Goal: Task Accomplishment & Management: Manage account settings

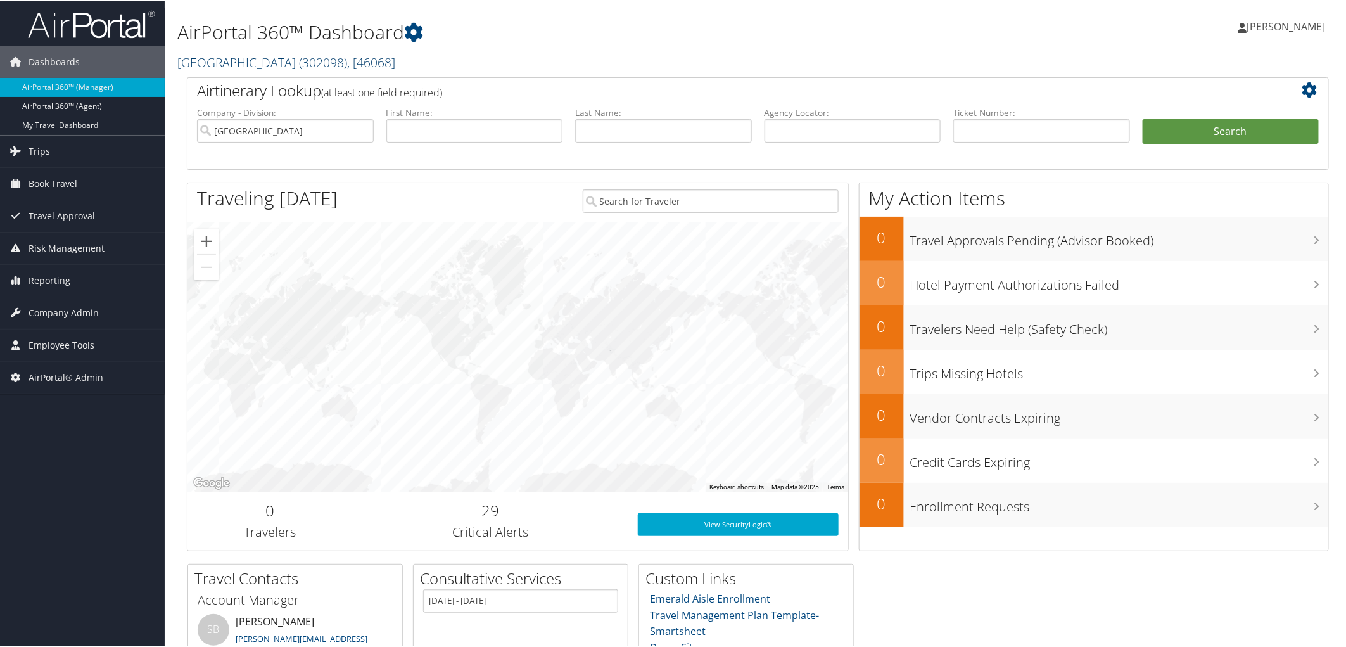
click at [236, 56] on link "Cache Creek Casino Resort ( 302098 ) , [ 46068 ]" at bounding box center [286, 61] width 218 height 17
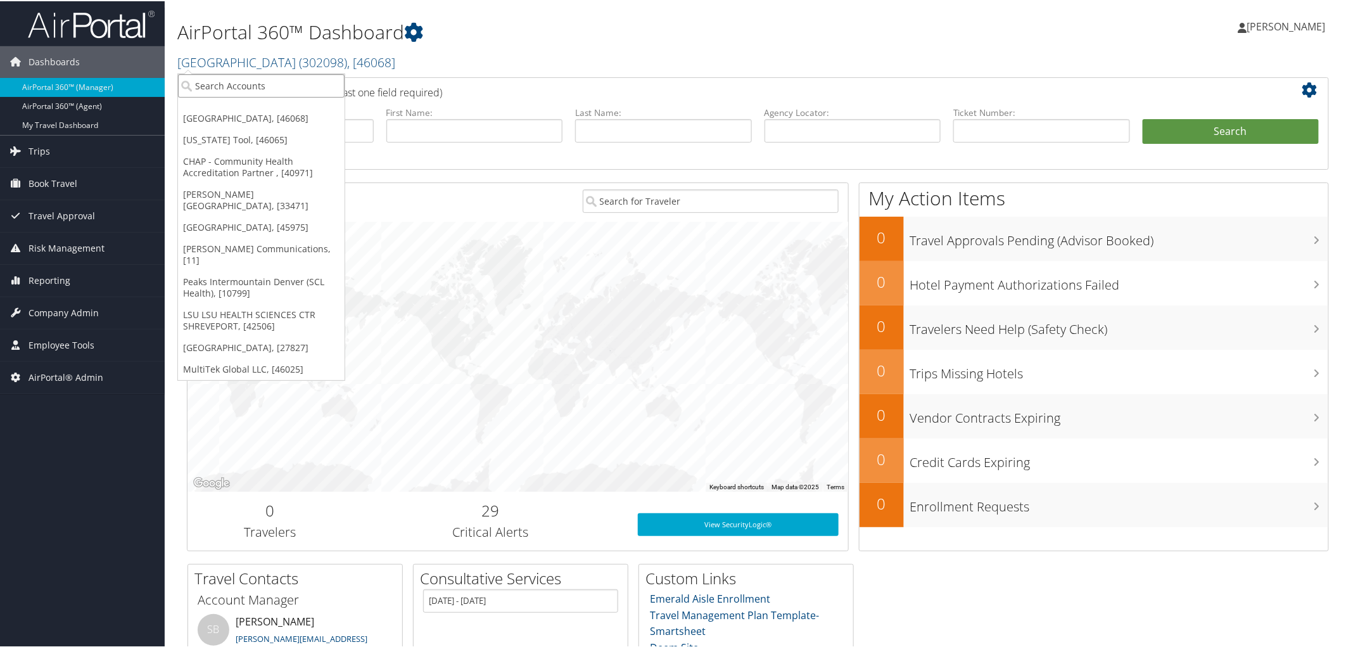
click at [225, 85] on input "search" at bounding box center [261, 84] width 167 height 23
type input "nucor gall"
click at [239, 108] on div "Nucor Gallatin Kentucky (302094), [46057]" at bounding box center [291, 107] width 241 height 11
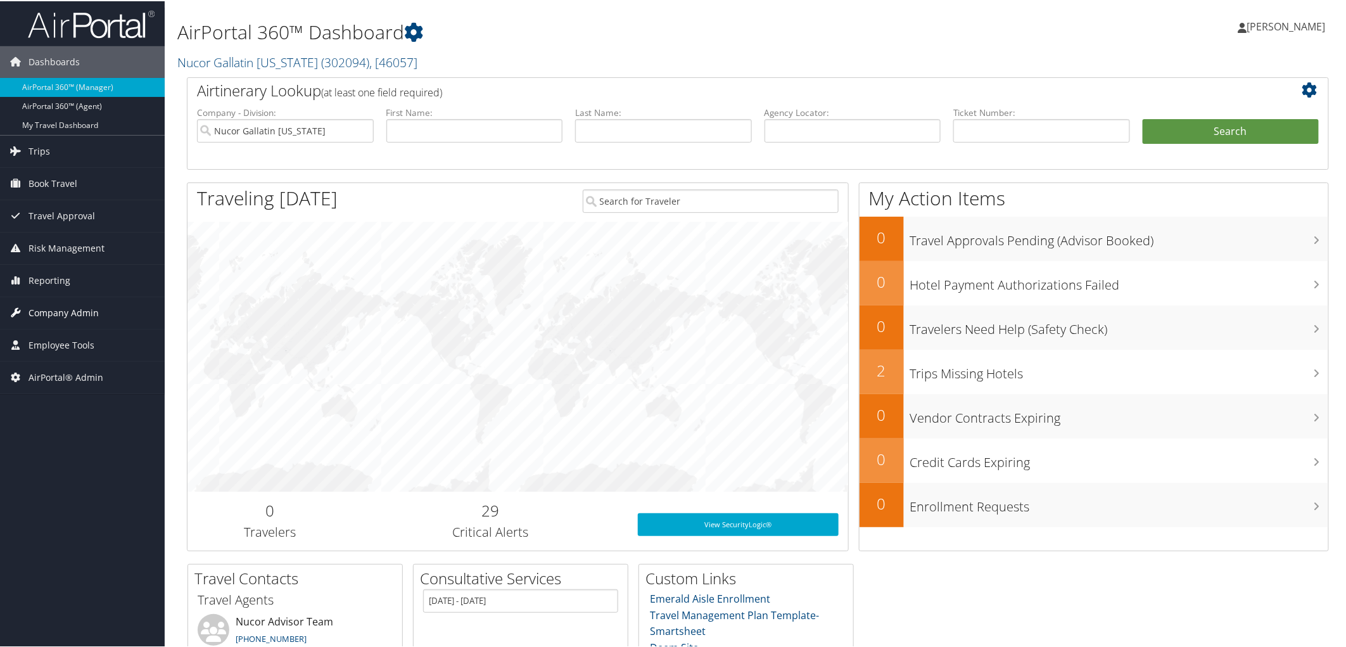
click at [74, 314] on span "Company Admin" at bounding box center [64, 312] width 70 height 32
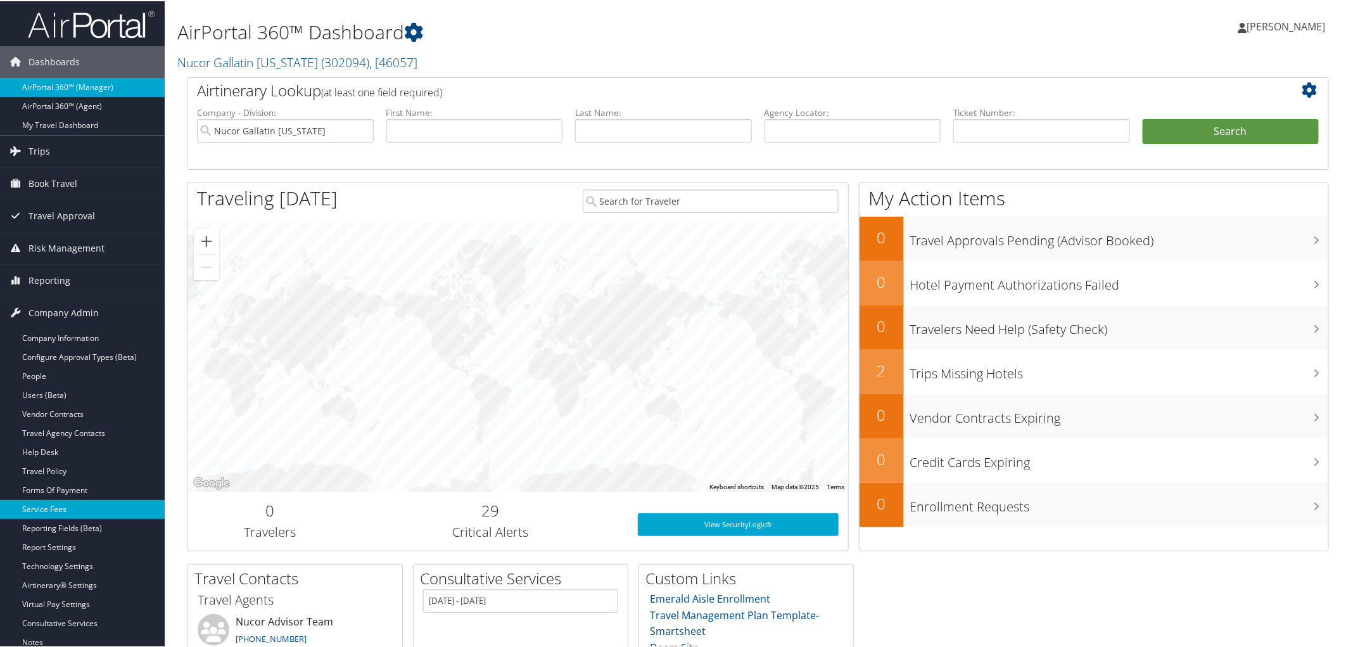
click at [43, 504] on link "Service Fees" at bounding box center [82, 508] width 165 height 19
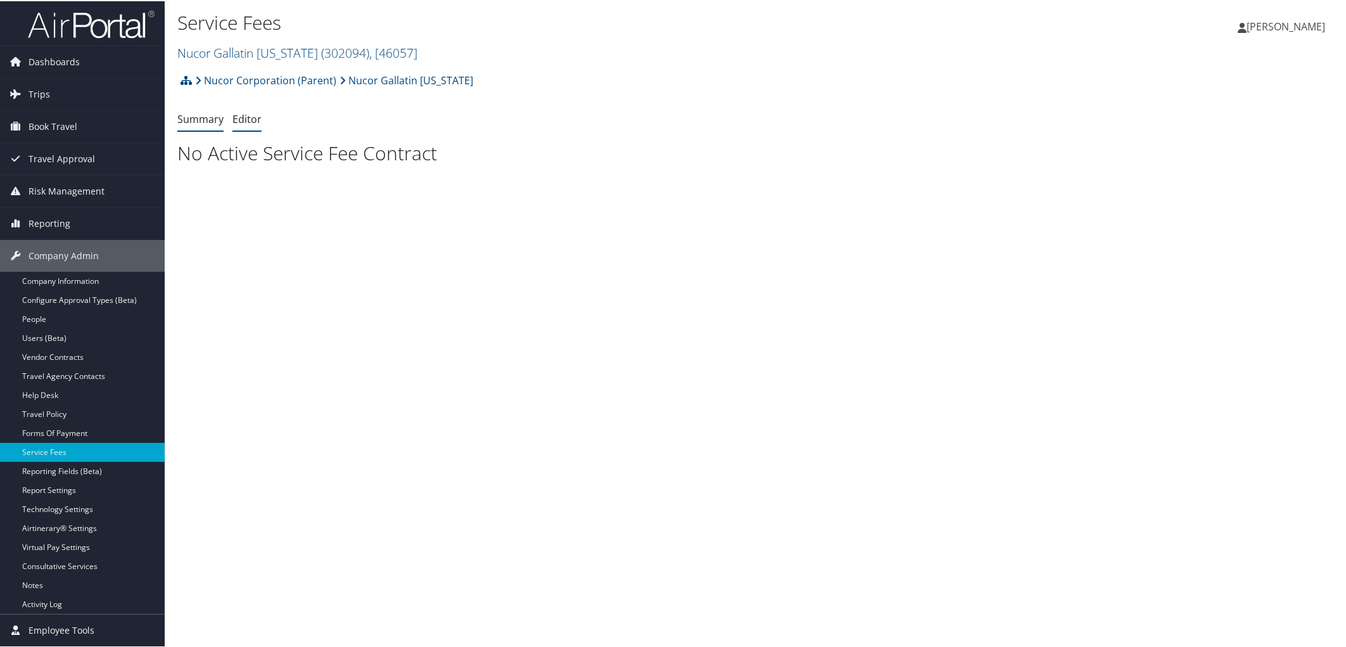
click at [245, 115] on link "Editor" at bounding box center [246, 118] width 29 height 14
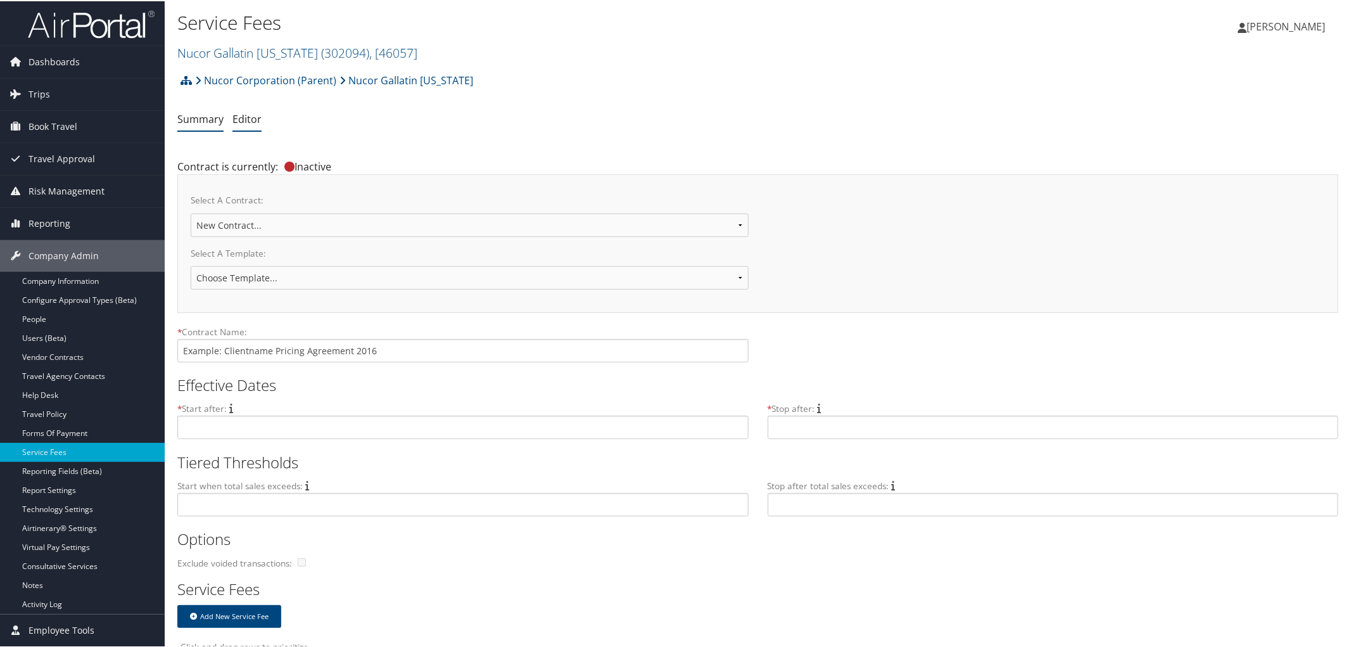
click at [194, 117] on link "Summary" at bounding box center [200, 118] width 46 height 14
